Goal: Check status: Check status

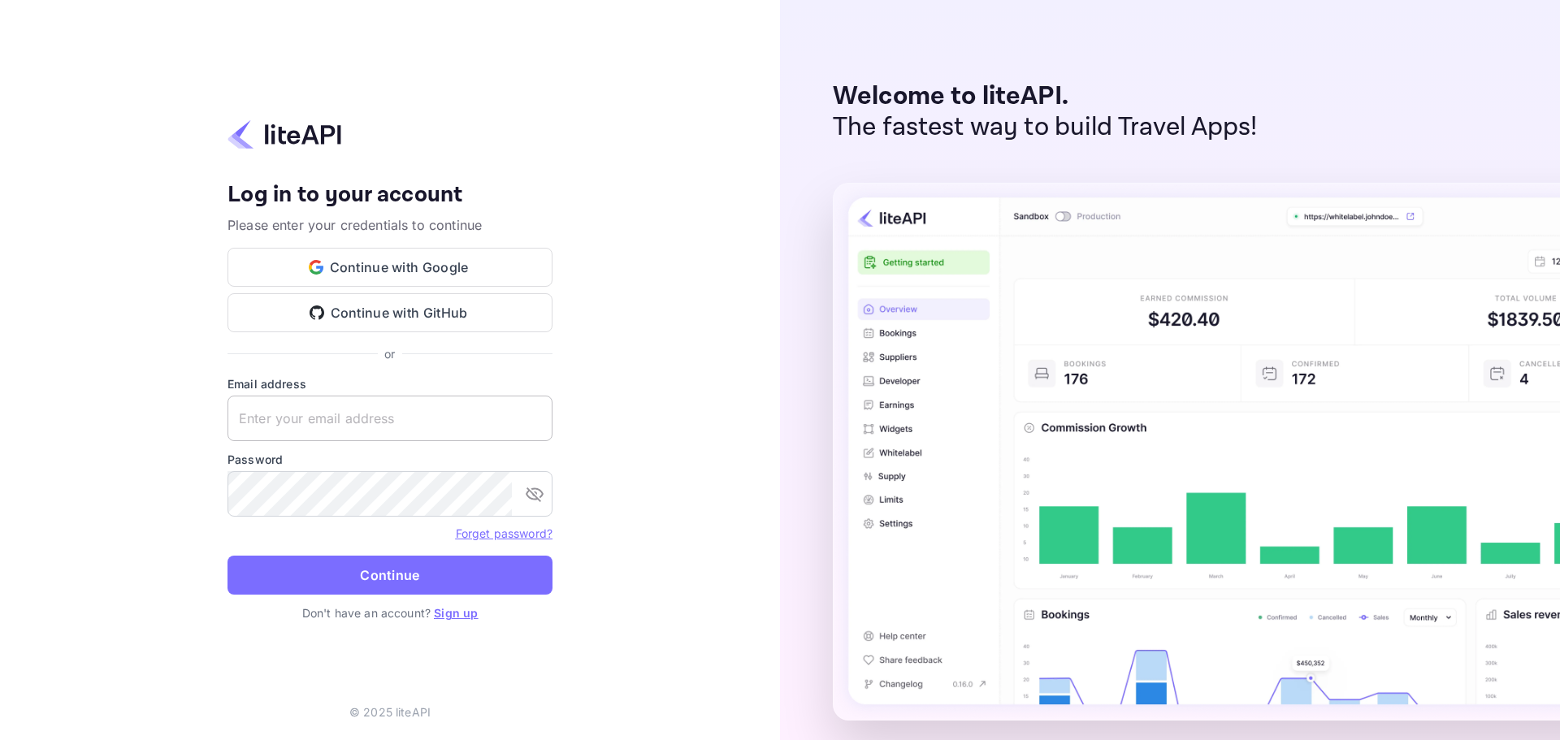
click at [364, 426] on input "text" at bounding box center [390, 419] width 325 height 46
paste input "services@withjoy.com"
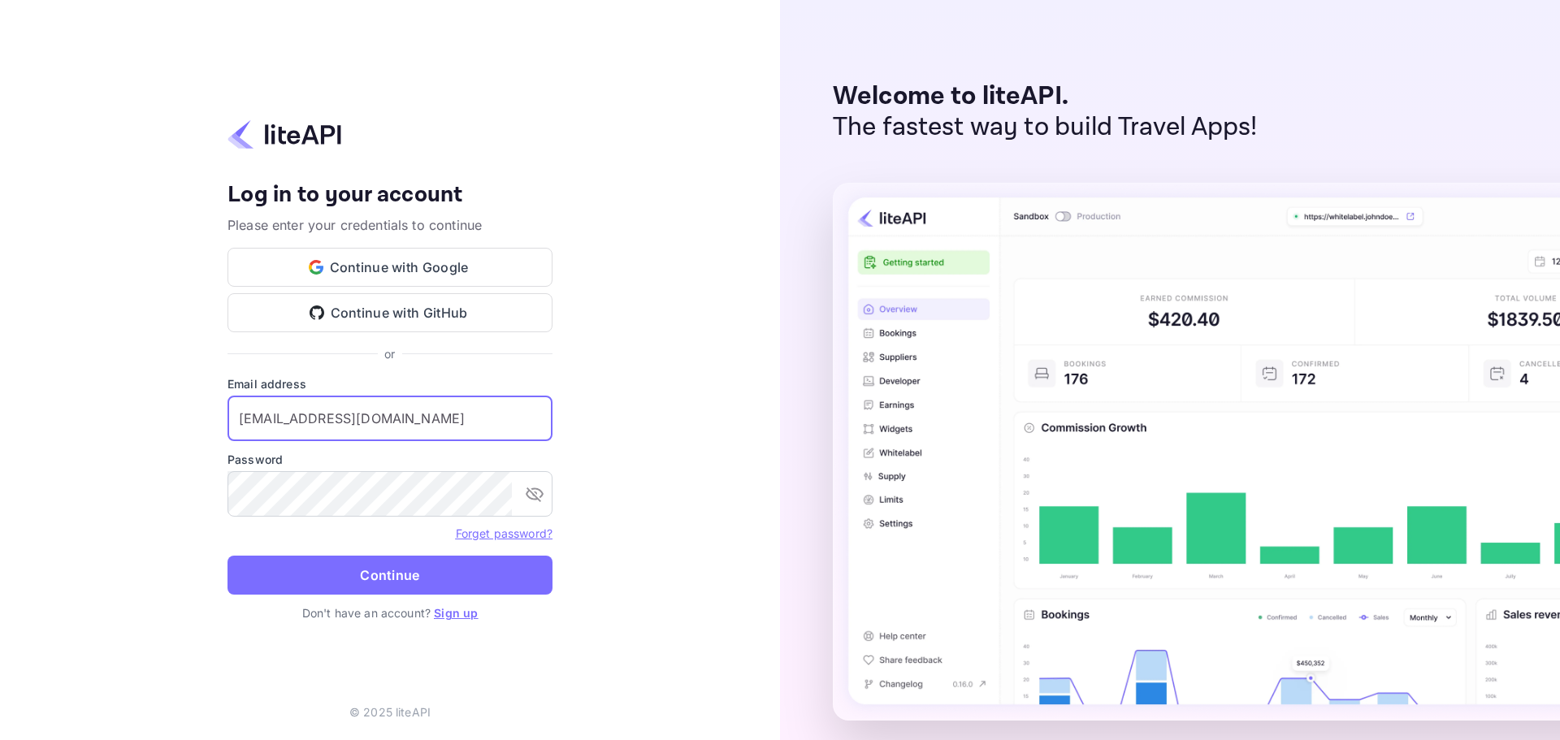
type input "services@withjoy.com"
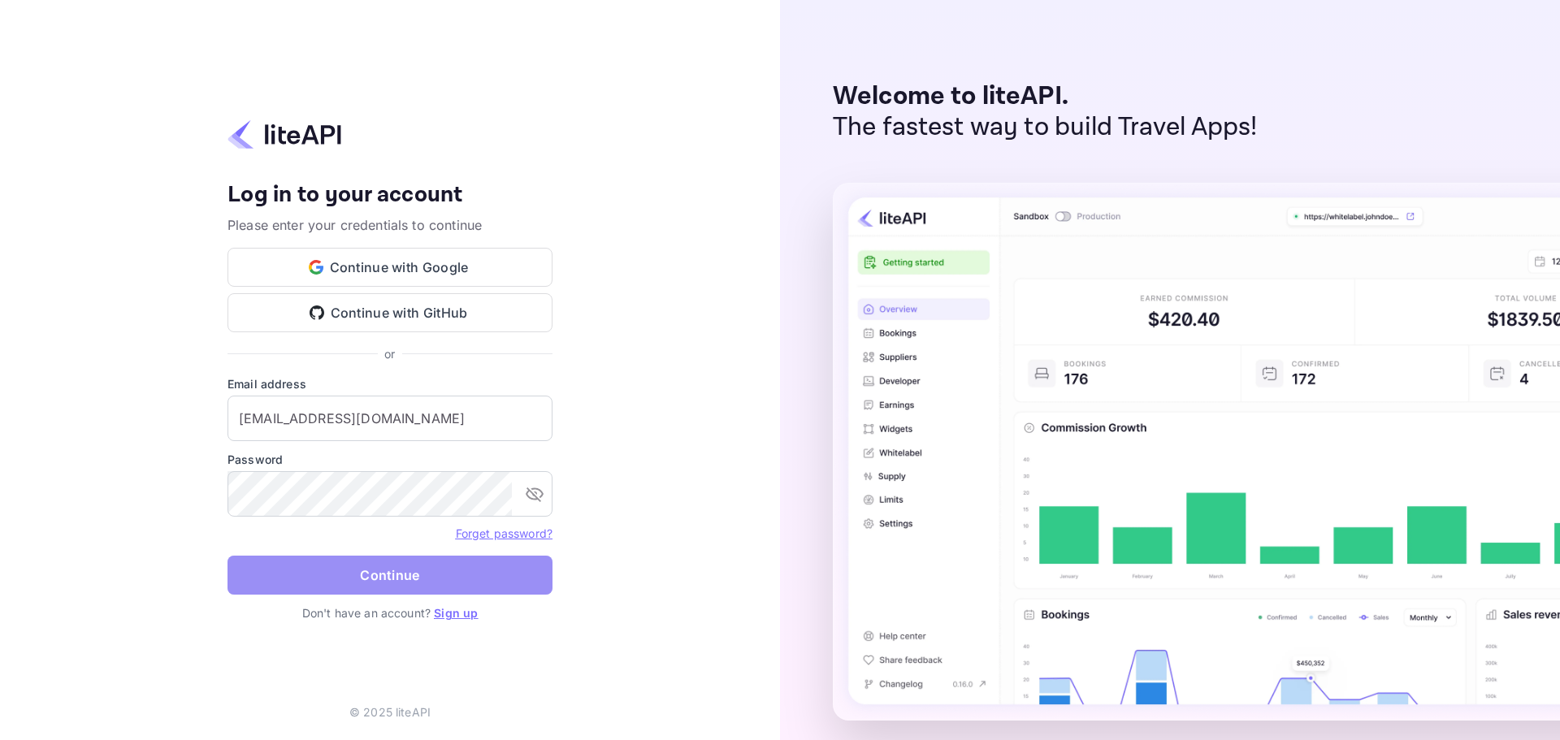
click at [420, 585] on button "Continue" at bounding box center [390, 575] width 325 height 39
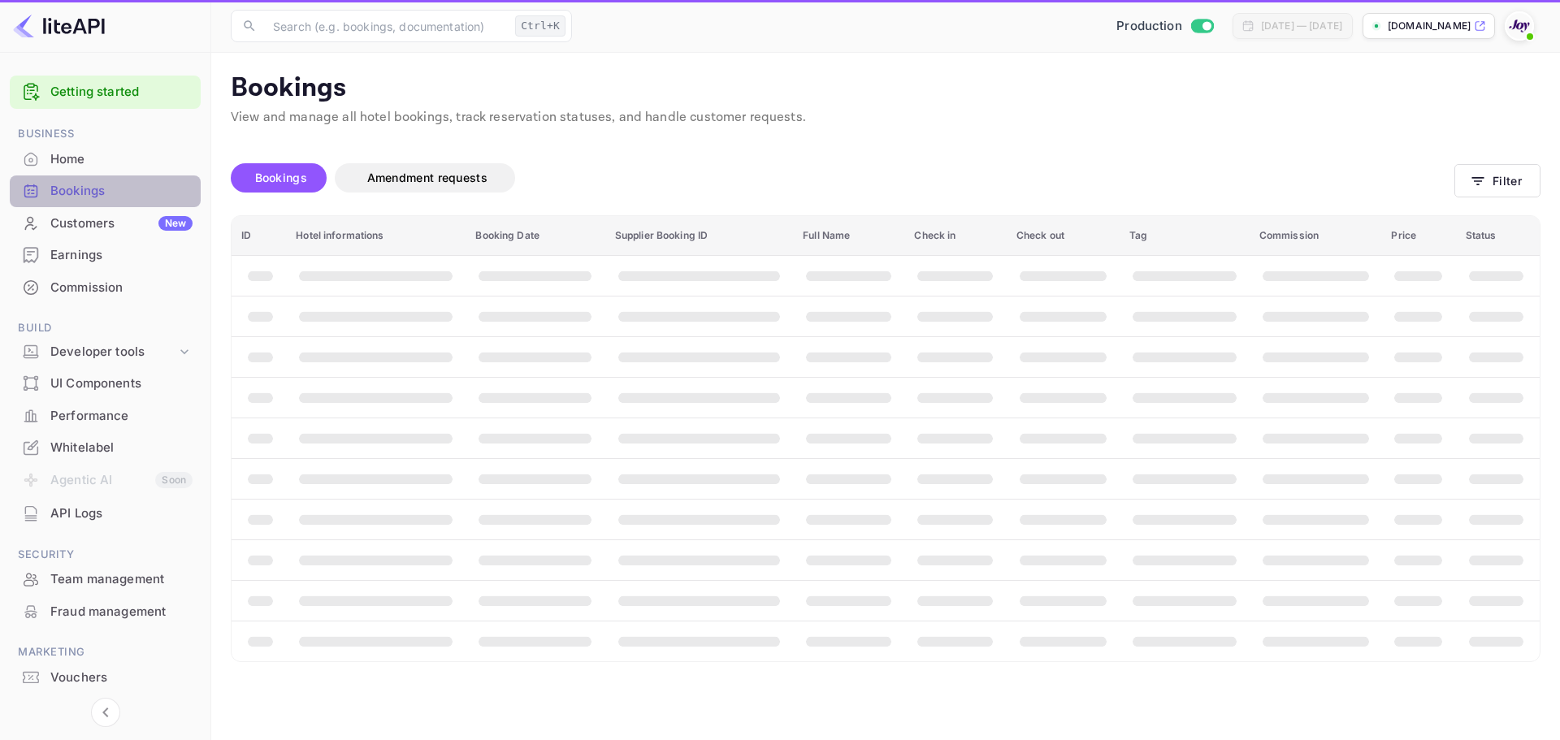
click at [84, 190] on div "Bookings" at bounding box center [121, 191] width 142 height 19
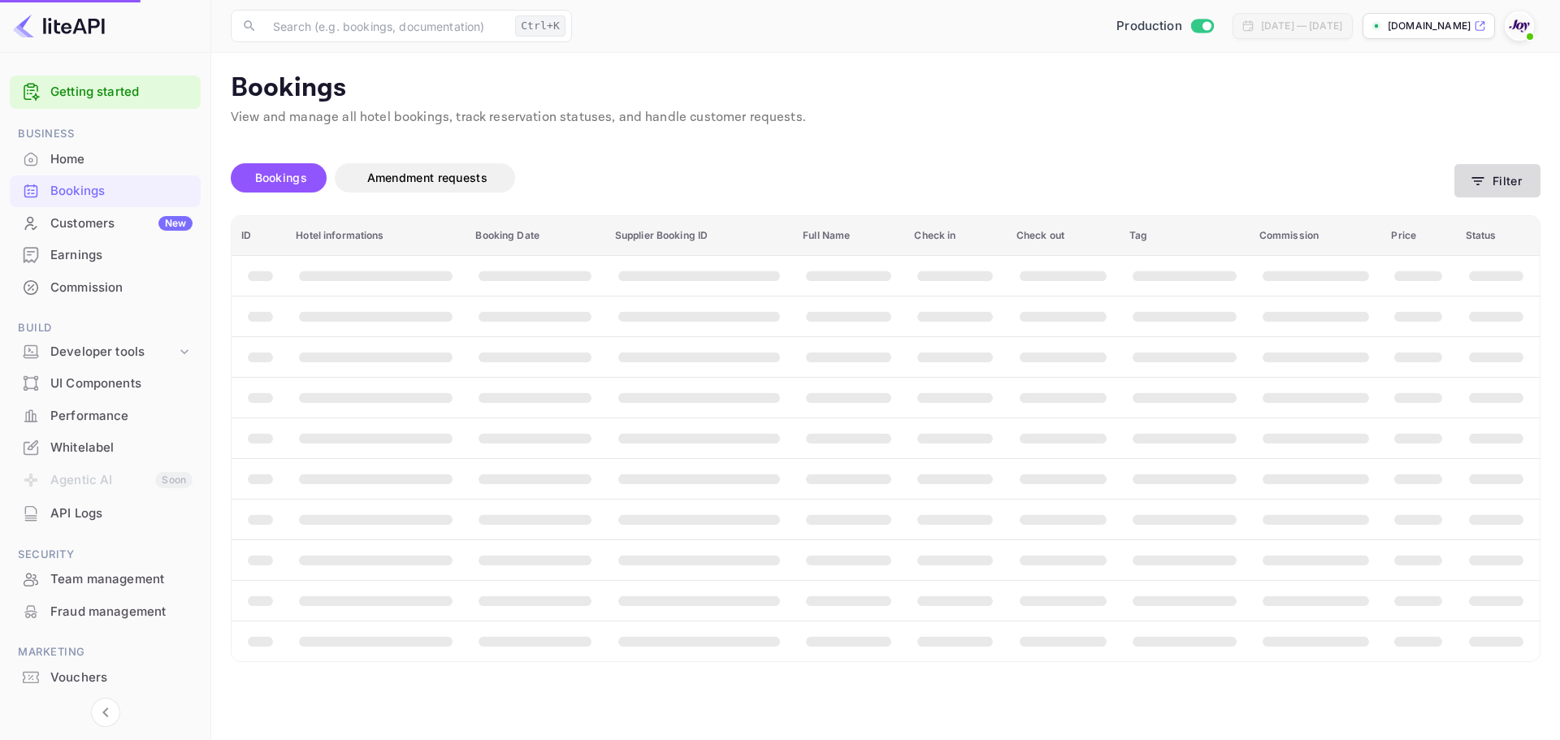
click at [1505, 190] on button "Filter" at bounding box center [1498, 180] width 86 height 33
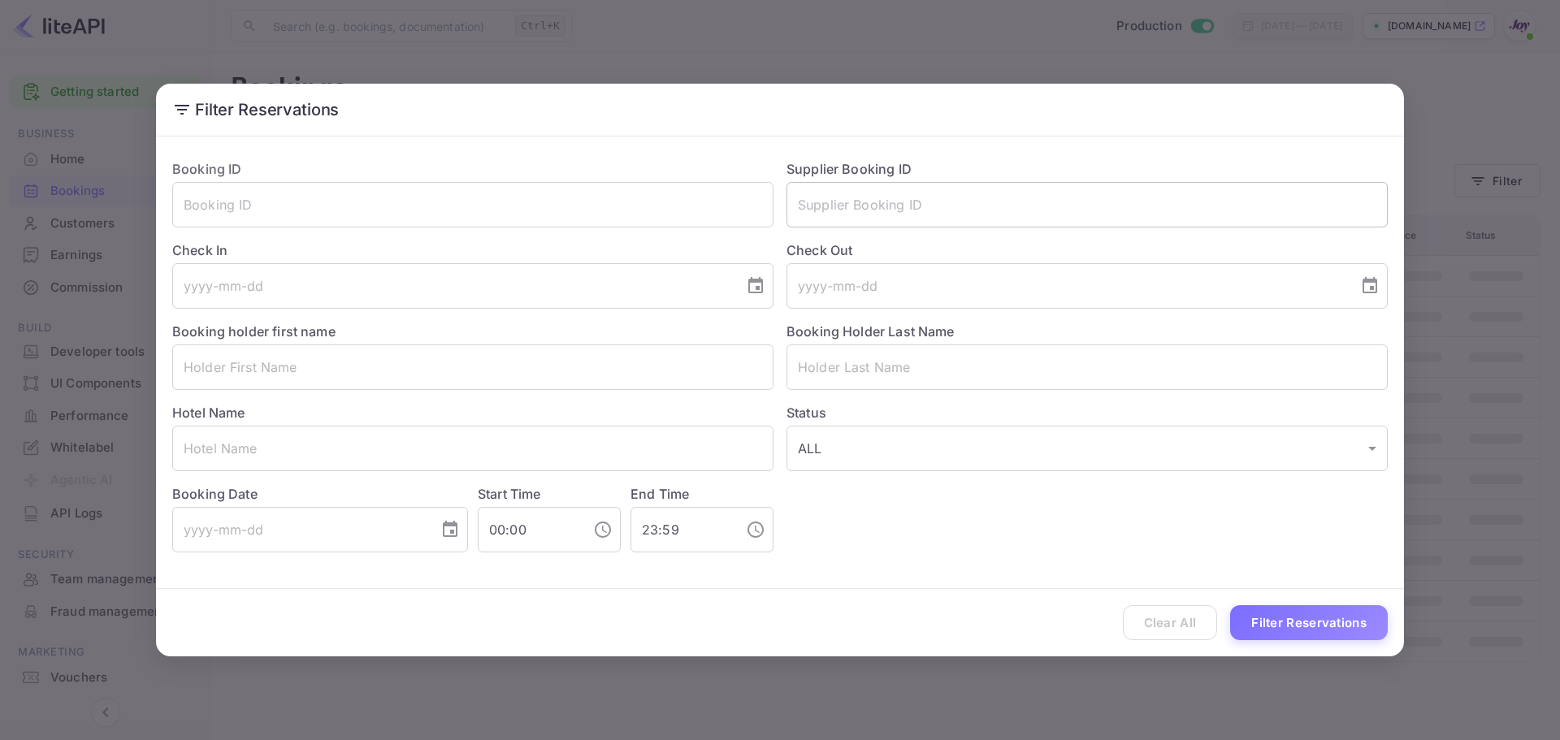
click at [896, 191] on input "text" at bounding box center [1087, 205] width 601 height 46
paste input "7260221"
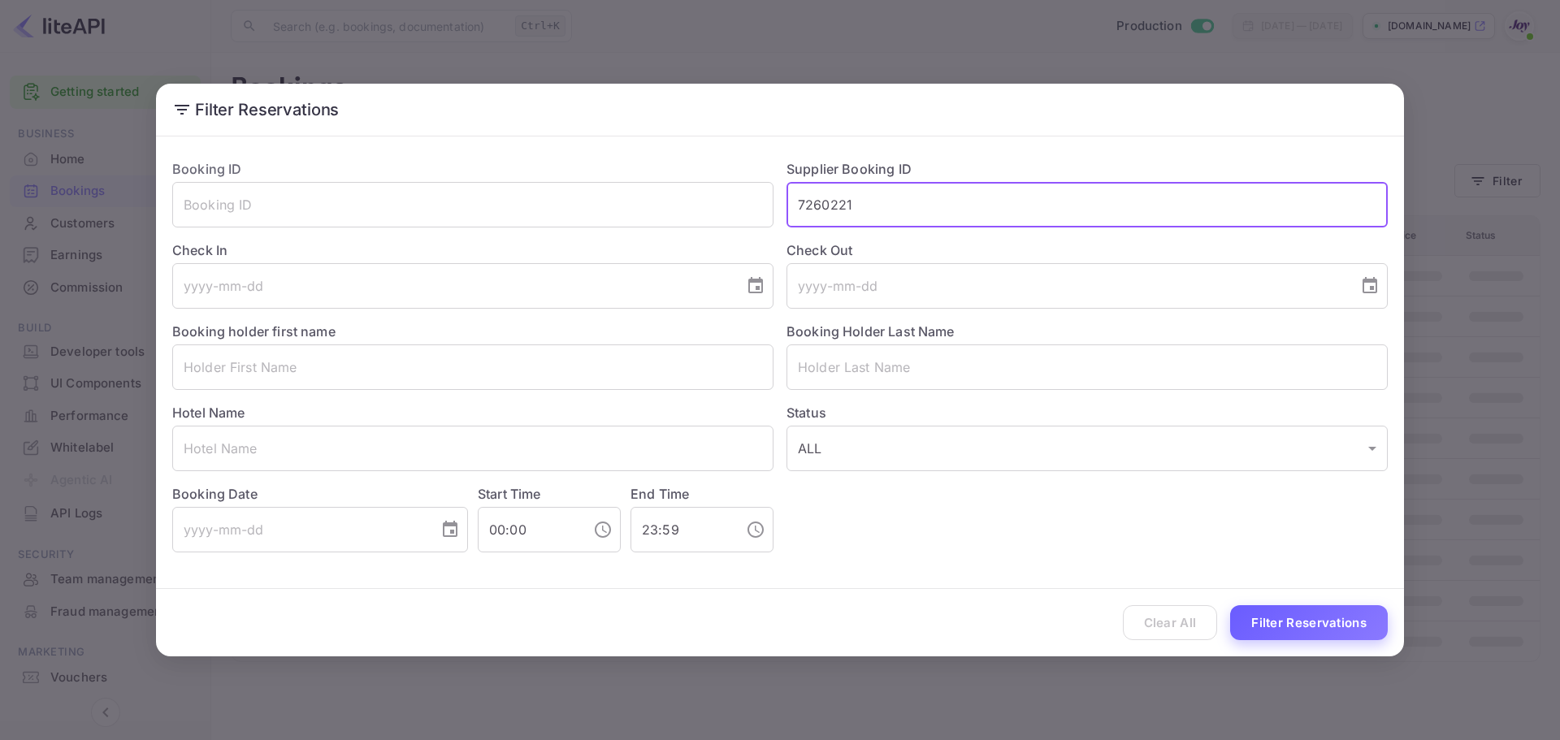
type input "7260221"
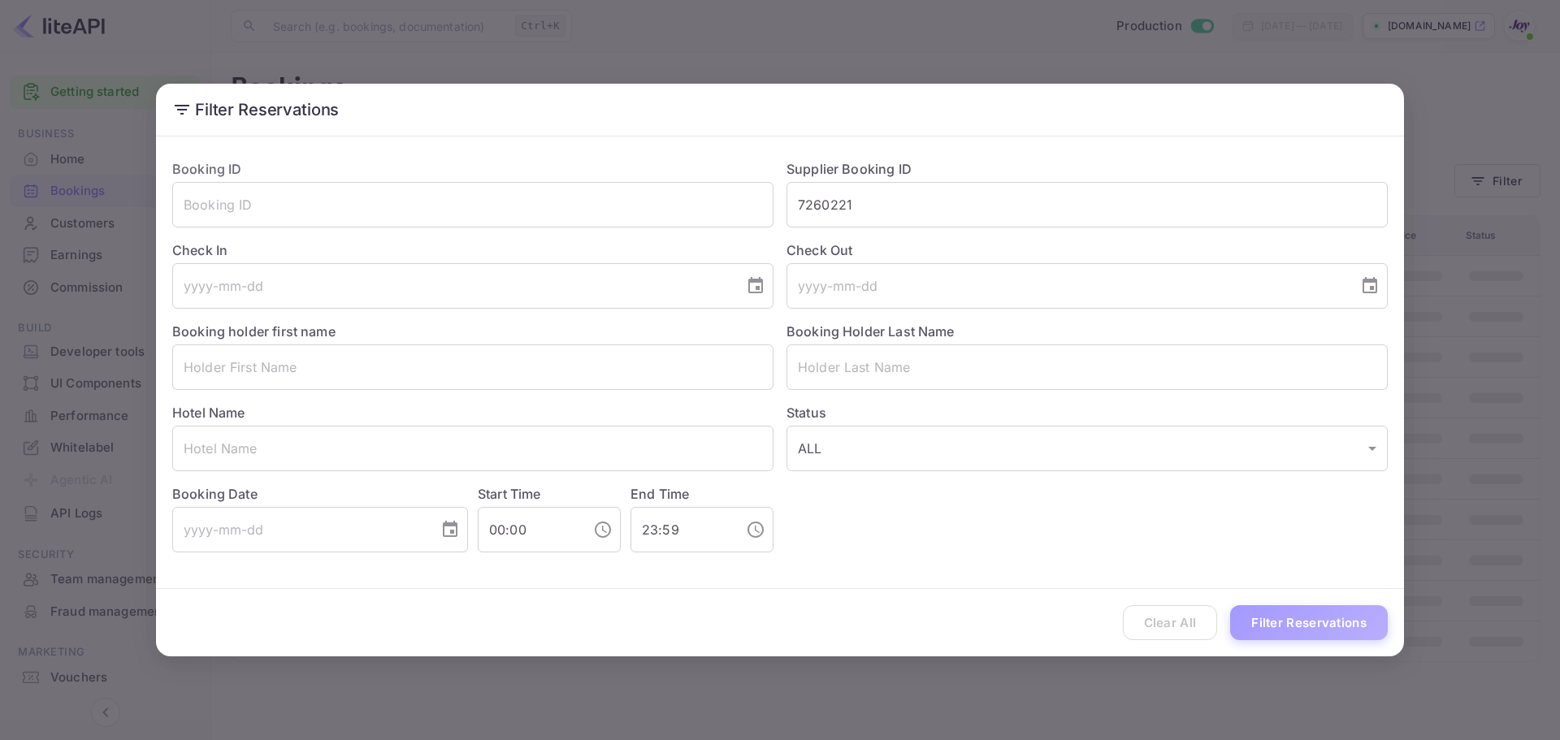
drag, startPoint x: 1340, startPoint y: 609, endPoint x: 1329, endPoint y: 604, distance: 12.4
click at [1339, 607] on button "Filter Reservations" at bounding box center [1309, 622] width 158 height 35
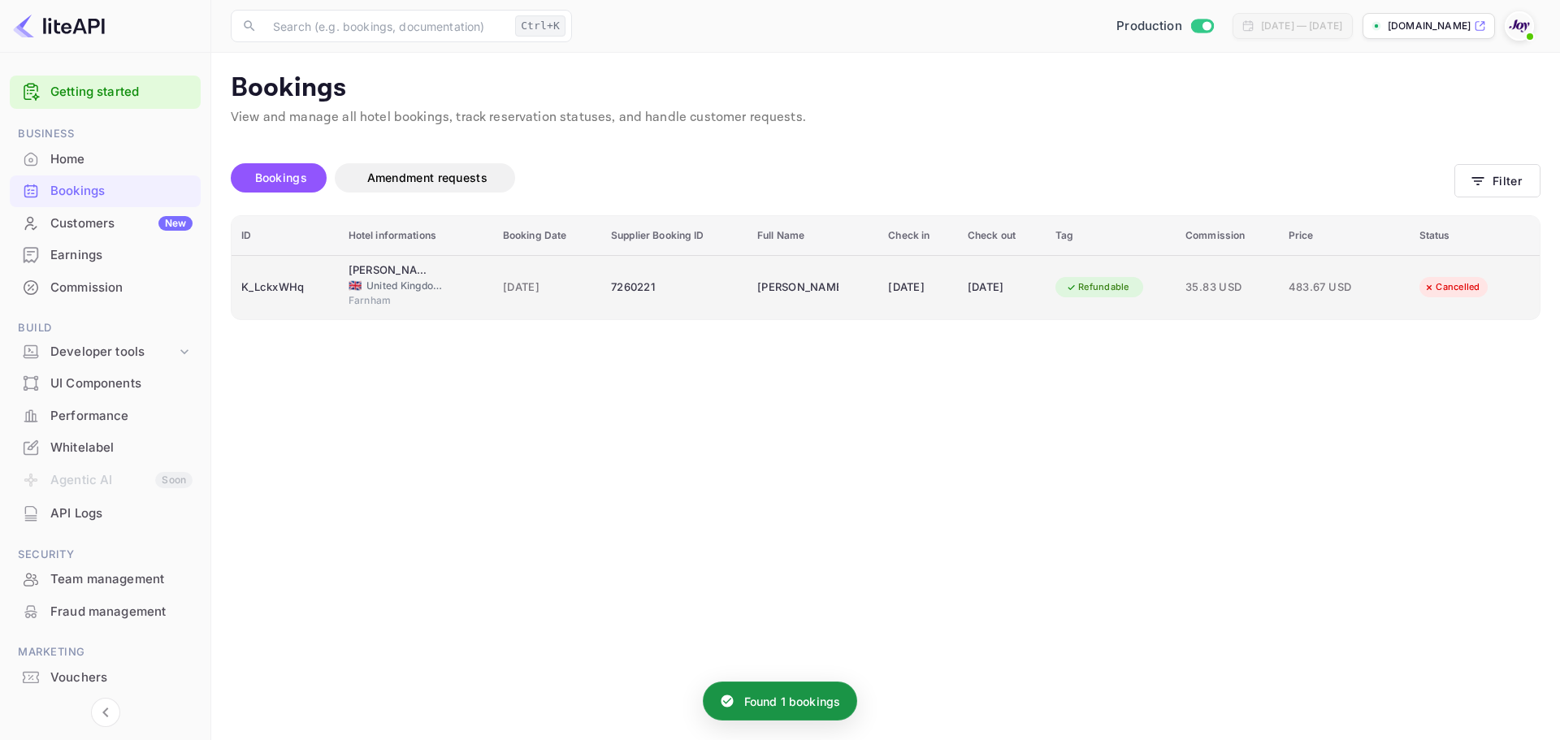
click at [339, 280] on td "Bush Hotel Farnham 🇬🇧 United Kingdom of Great Britain and Northern Ireland Farn…" at bounding box center [416, 287] width 154 height 64
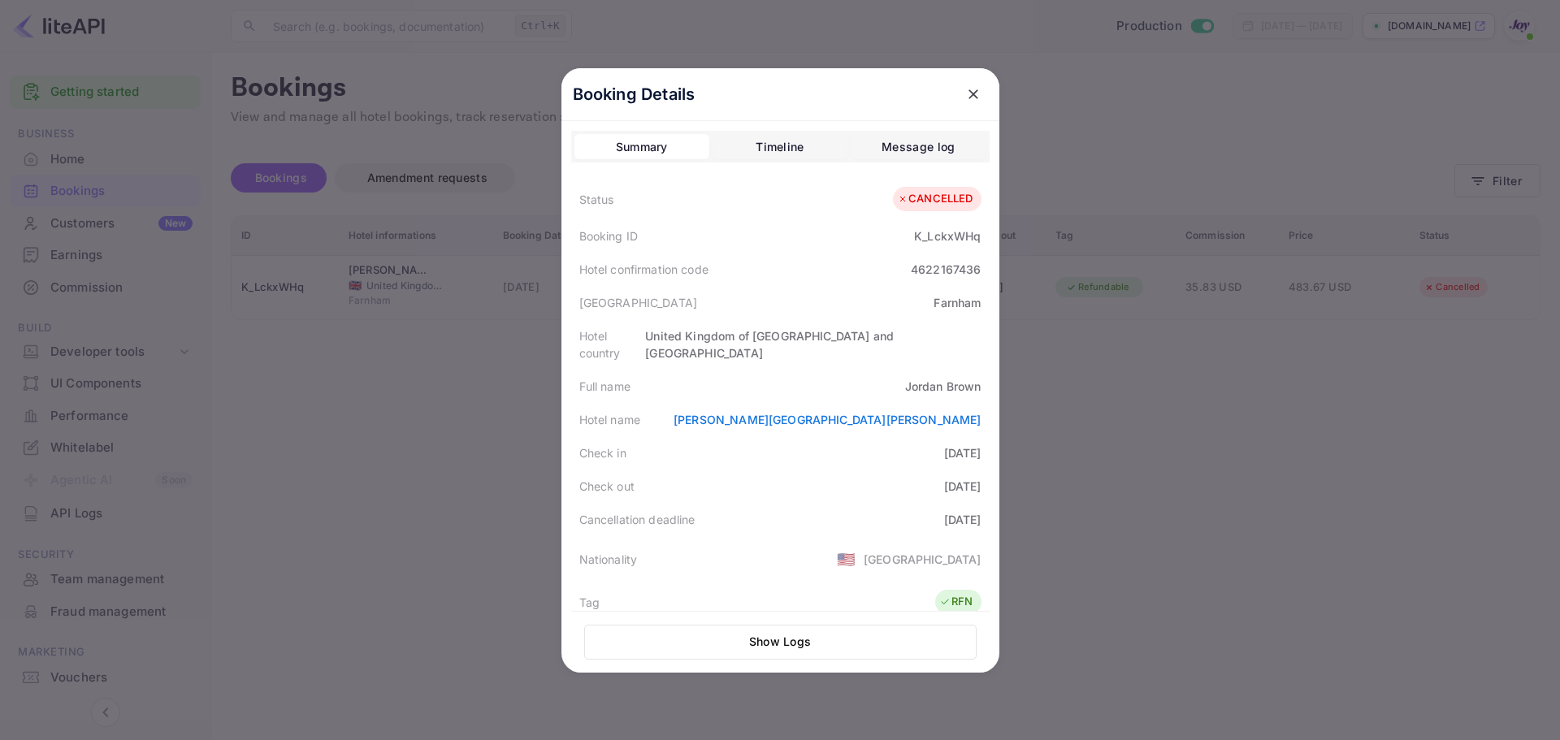
drag, startPoint x: 433, startPoint y: 469, endPoint x: 522, endPoint y: 469, distance: 88.6
click at [438, 469] on div at bounding box center [780, 370] width 1560 height 740
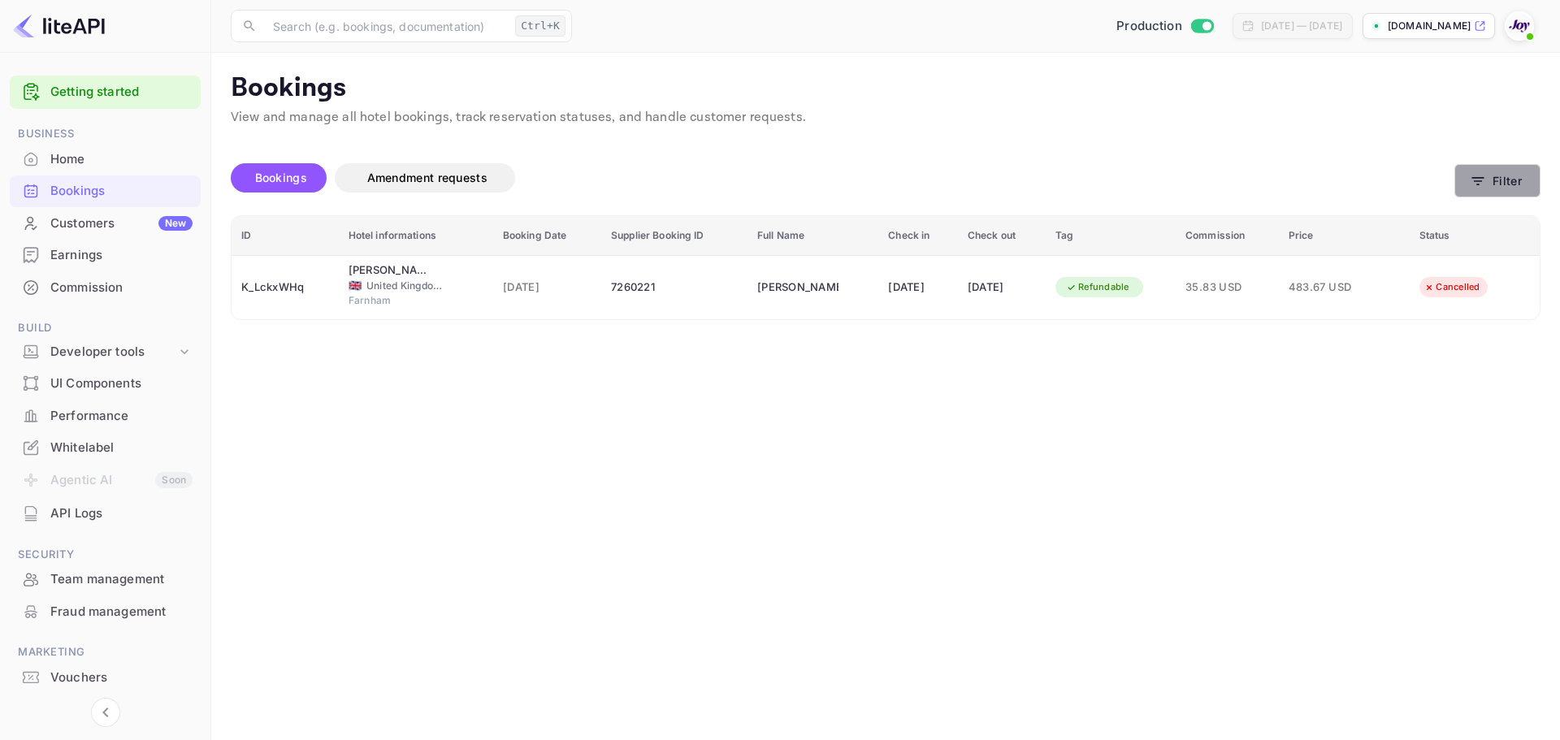
click at [1491, 179] on button "Filter" at bounding box center [1498, 180] width 86 height 33
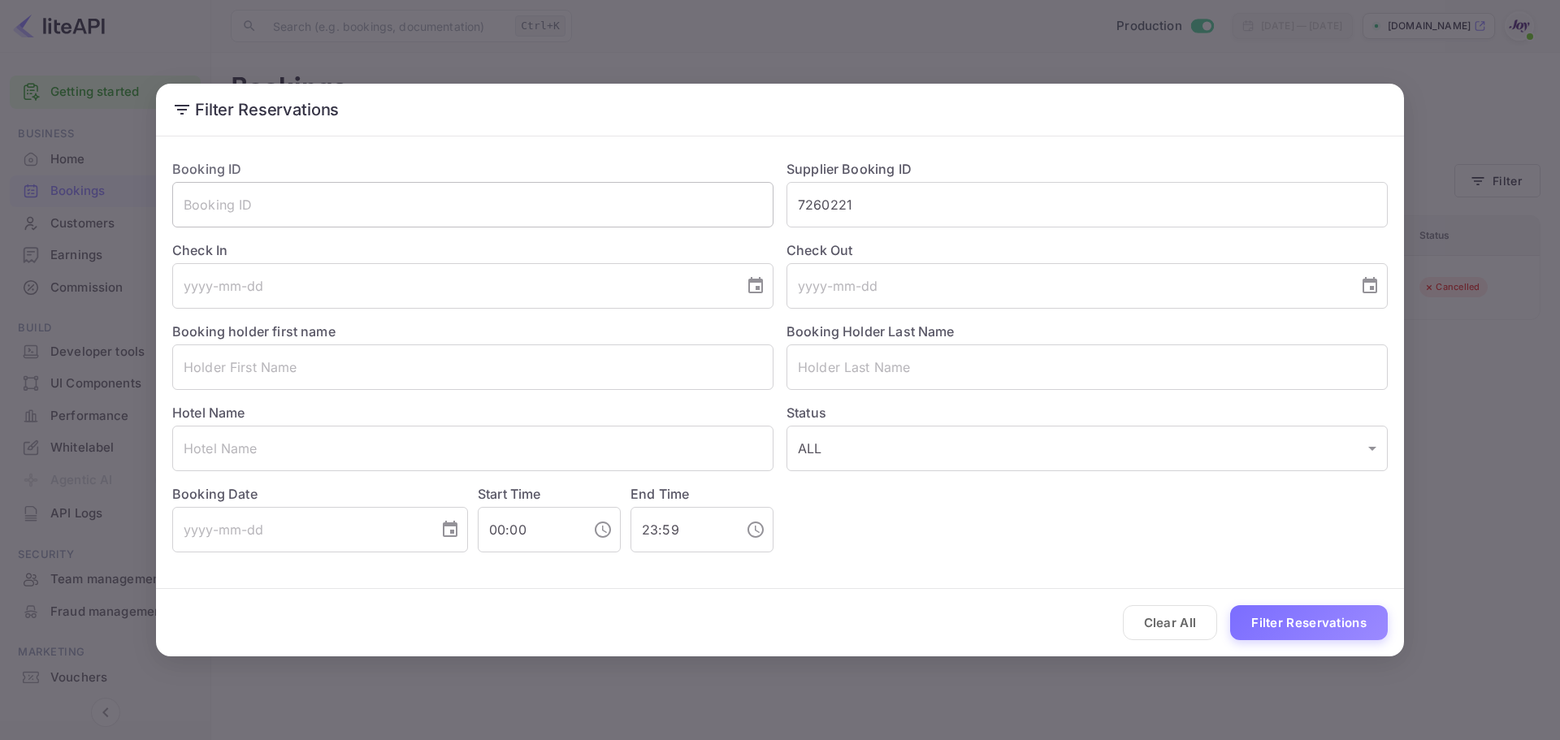
click at [297, 204] on input "text" at bounding box center [472, 205] width 601 height 46
click at [865, 205] on input "7260221" at bounding box center [1087, 205] width 601 height 46
paste input "95579113"
type input "95579113"
click at [1313, 631] on button "Filter Reservations" at bounding box center [1309, 622] width 158 height 35
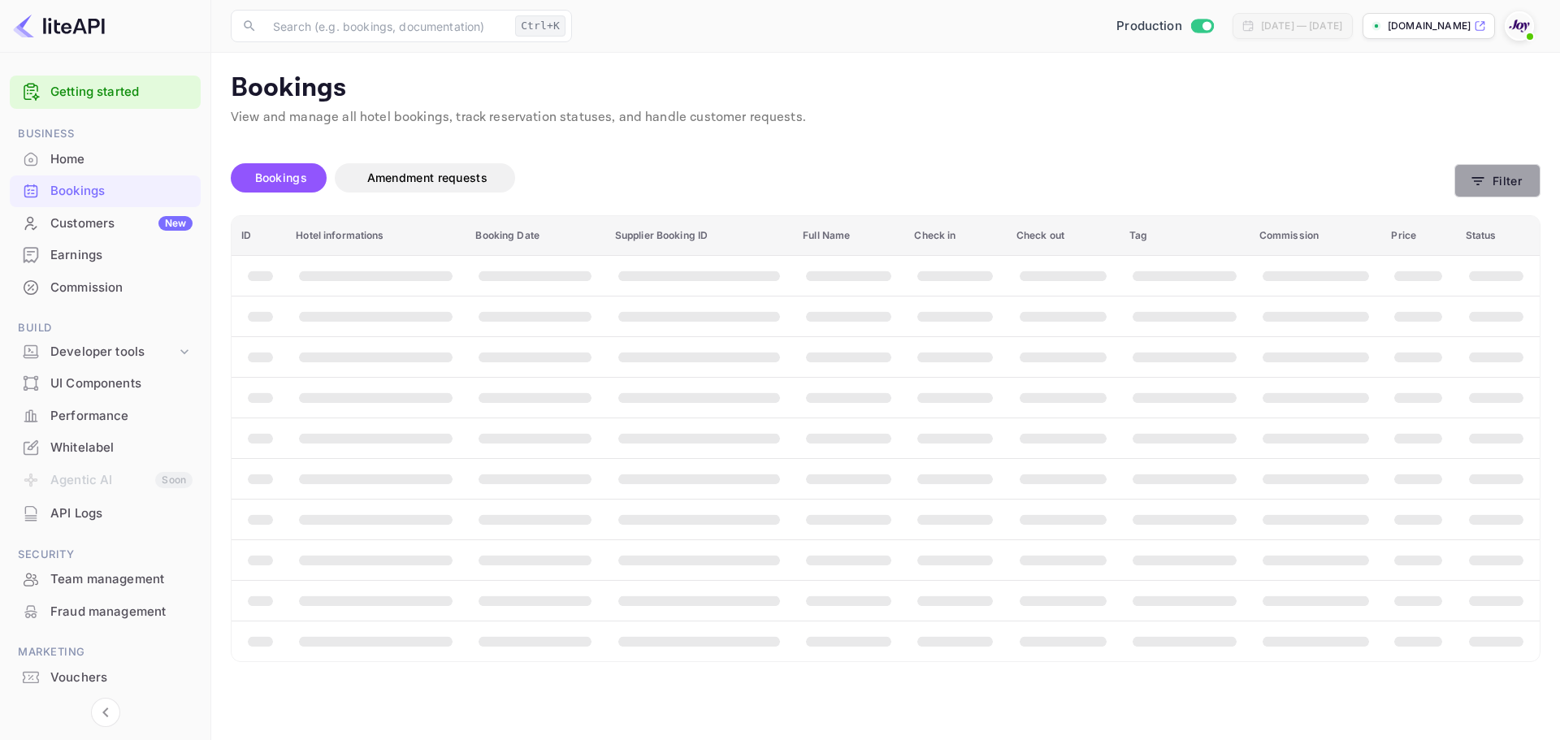
click at [1516, 183] on button "Filter" at bounding box center [1498, 180] width 86 height 33
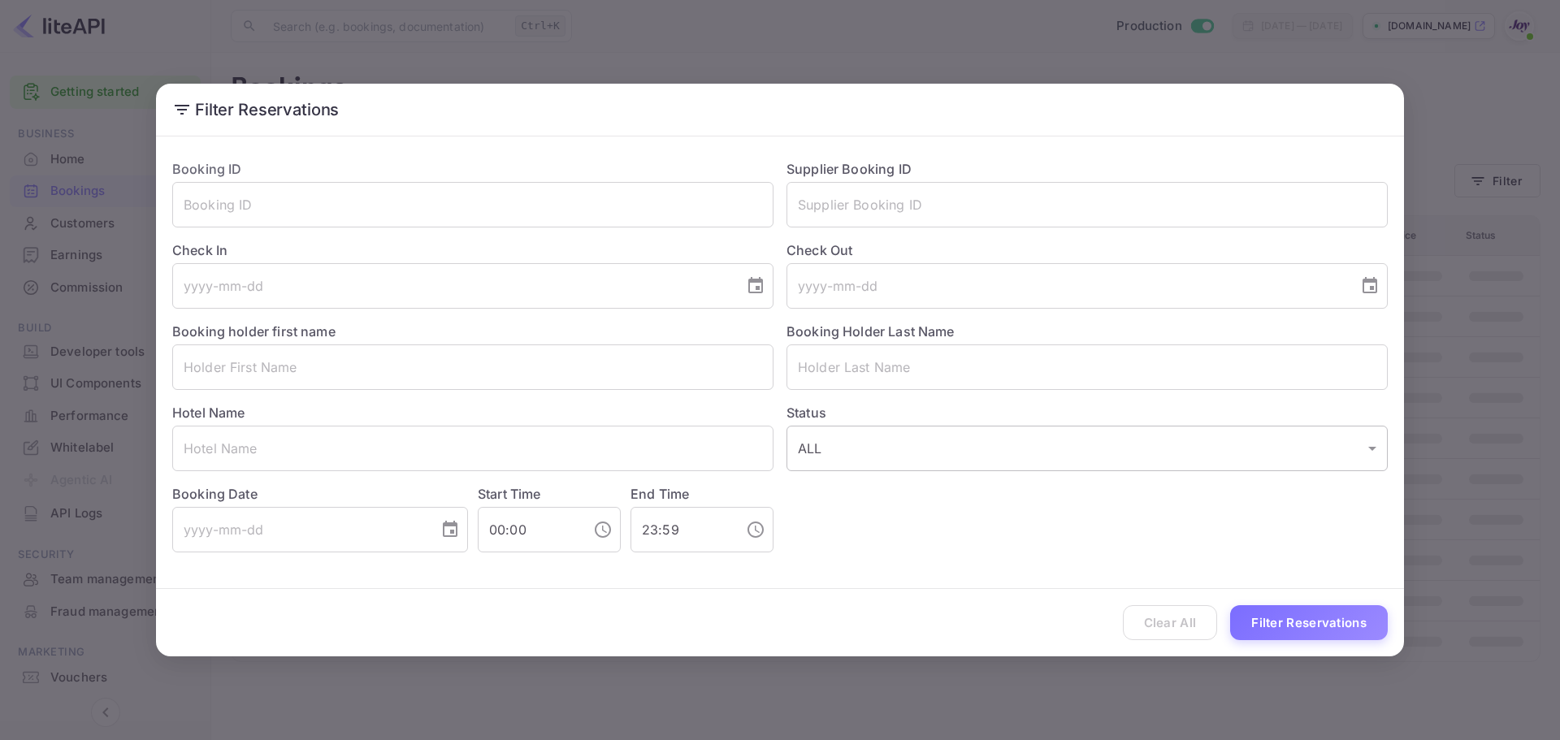
click at [845, 201] on input "text" at bounding box center [1087, 205] width 601 height 46
paste input "95579113"
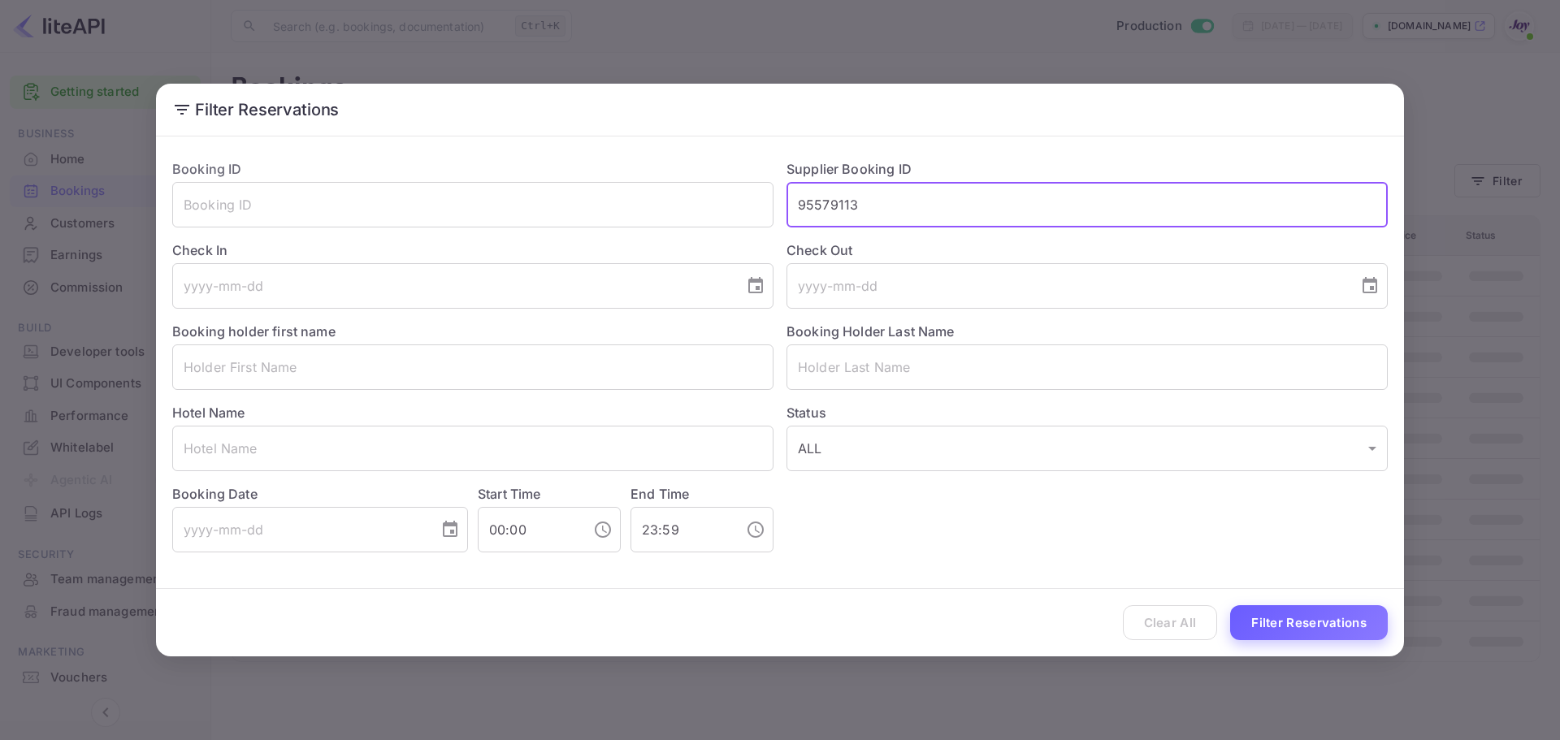
type input "95579113"
click at [1333, 622] on button "Filter Reservations" at bounding box center [1309, 622] width 158 height 35
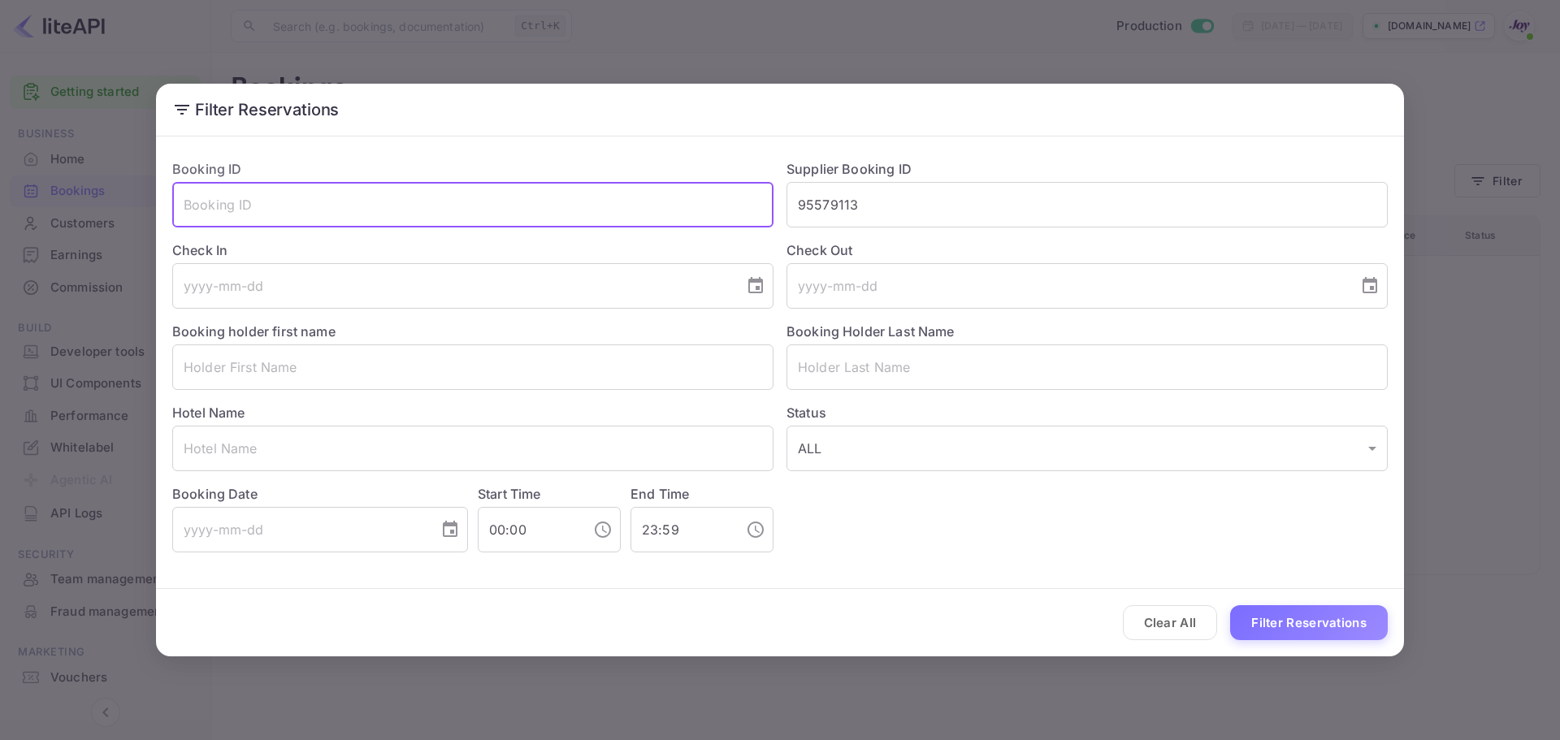
click at [486, 215] on input "text" at bounding box center [472, 205] width 601 height 46
paste input "95579113"
type input "95579113"
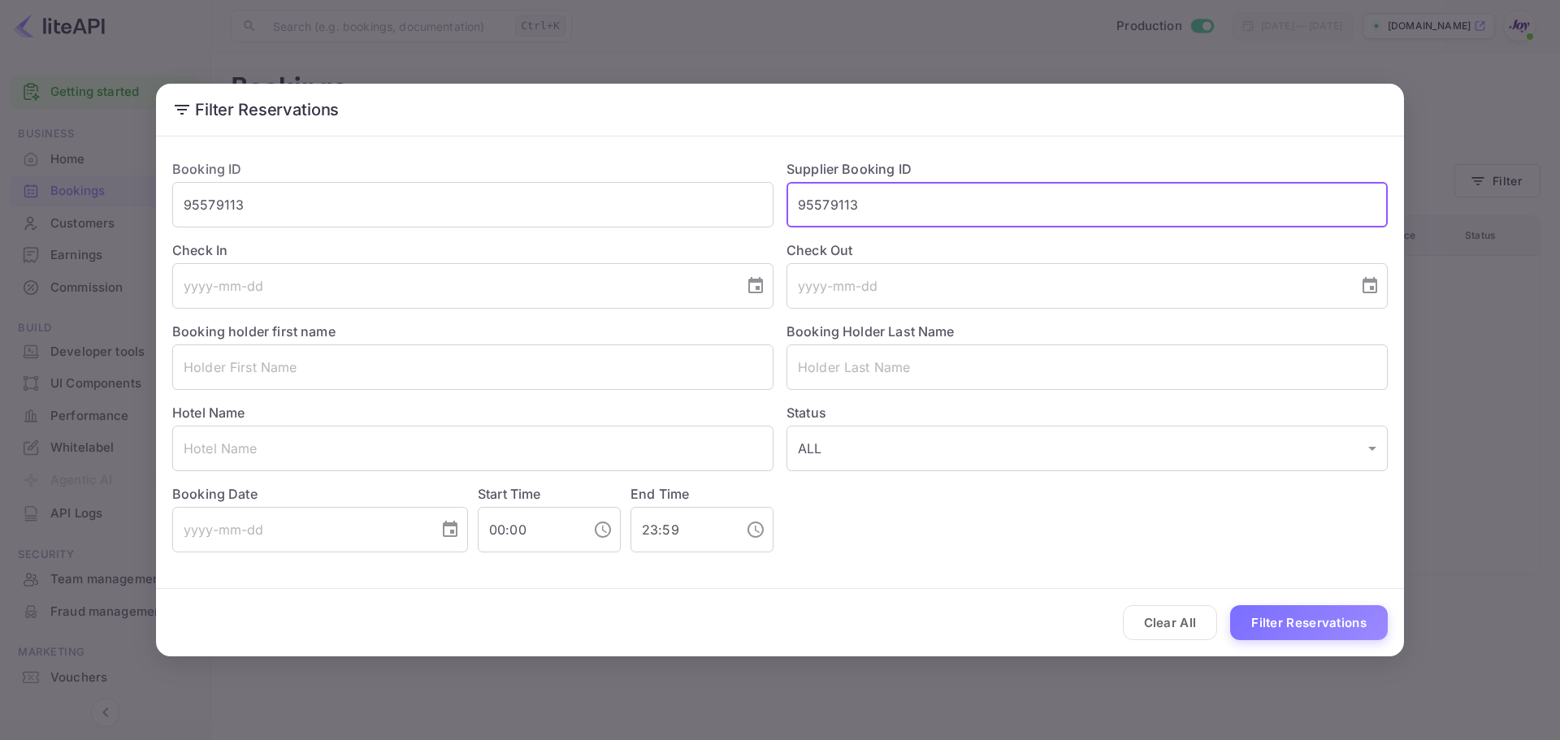
click at [871, 205] on input "95579113" at bounding box center [1087, 205] width 601 height 46
click at [1320, 622] on button "Filter Reservations" at bounding box center [1309, 622] width 158 height 35
